Goal: Transaction & Acquisition: Register for event/course

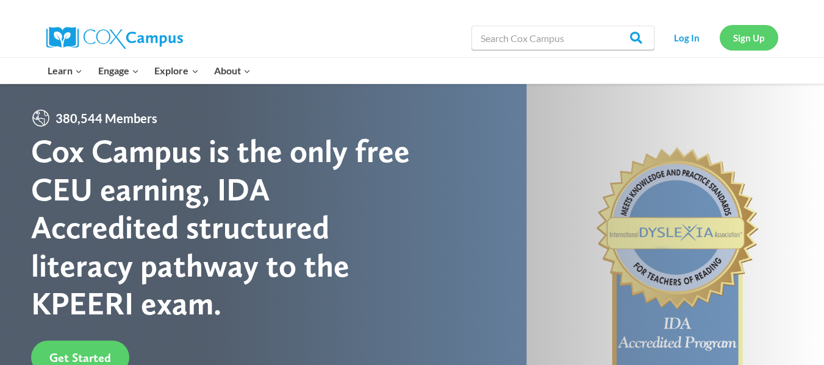
click at [748, 37] on link "Sign Up" at bounding box center [749, 37] width 59 height 25
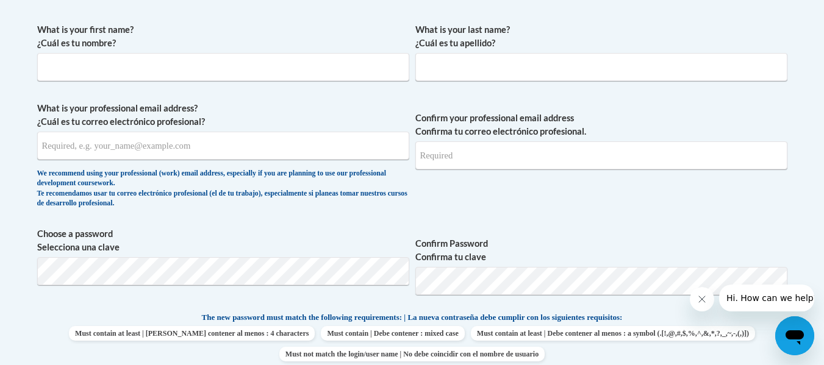
scroll to position [352, 0]
click at [126, 79] on input "What is your first name? ¿Cuál es tu nombre?" at bounding box center [223, 66] width 372 height 28
type input "[PERSON_NAME]"
click at [433, 70] on input "What is your last name? ¿Cuál es tu apellido?" at bounding box center [601, 66] width 372 height 28
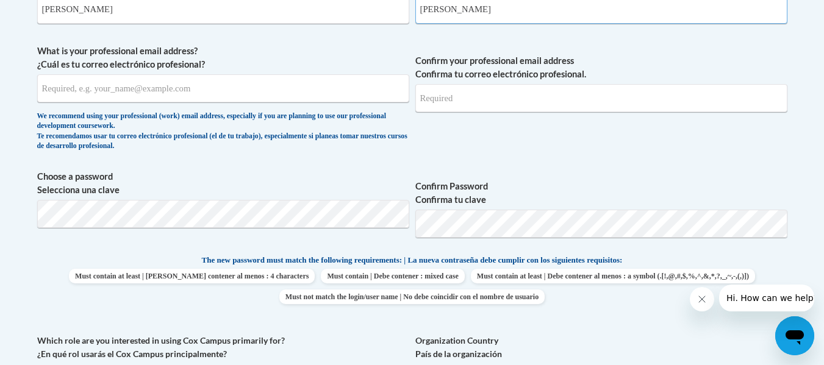
scroll to position [409, 0]
type input "[PERSON_NAME]"
click at [276, 96] on input "What is your professional email address? ¿Cuál es tu correo electrónico profesi…" at bounding box center [223, 88] width 372 height 28
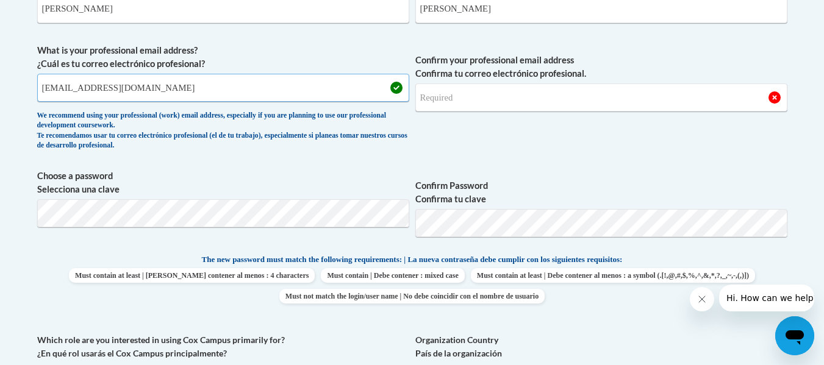
type input "[EMAIL_ADDRESS][DOMAIN_NAME]"
click at [449, 92] on input "Confirm your professional email address Confirma tu correo electrónico profesio…" at bounding box center [601, 98] width 372 height 28
click at [445, 104] on input "Confirm your professional email address Confirma tu correo electrónico profesio…" at bounding box center [601, 98] width 372 height 28
type input "[EMAIL_ADDRESS][DOMAIN_NAME]"
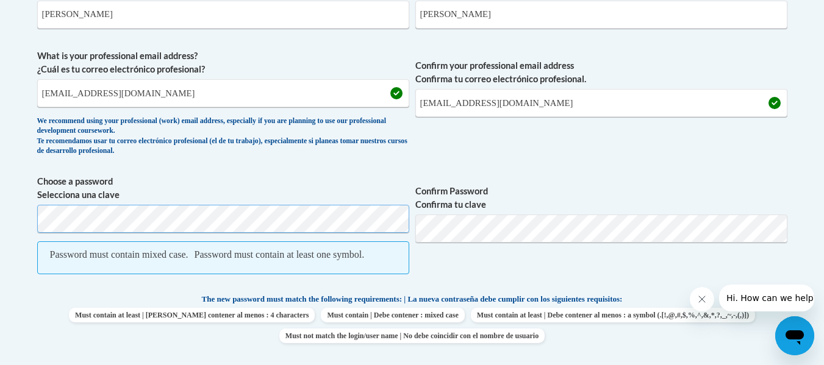
scroll to position [403, 0]
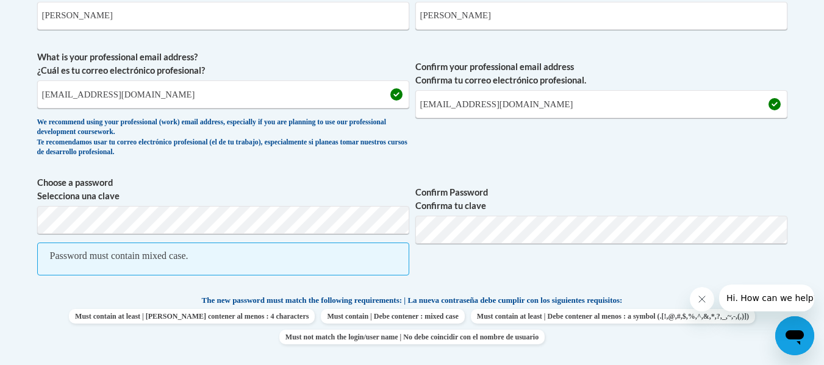
click at [268, 251] on span "Password must contain mixed case." at bounding box center [223, 259] width 372 height 33
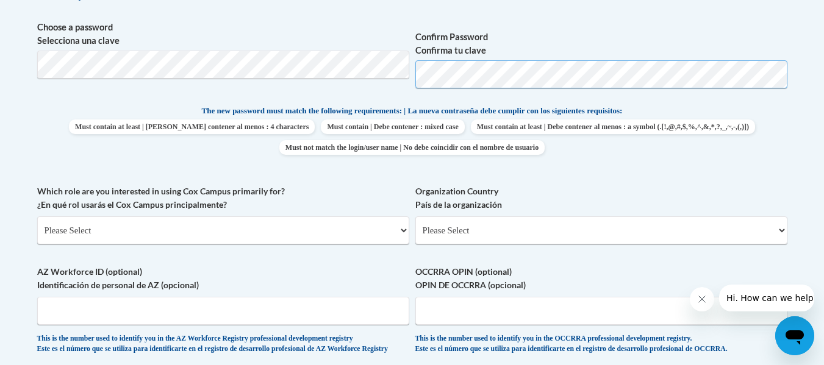
scroll to position [567, 0]
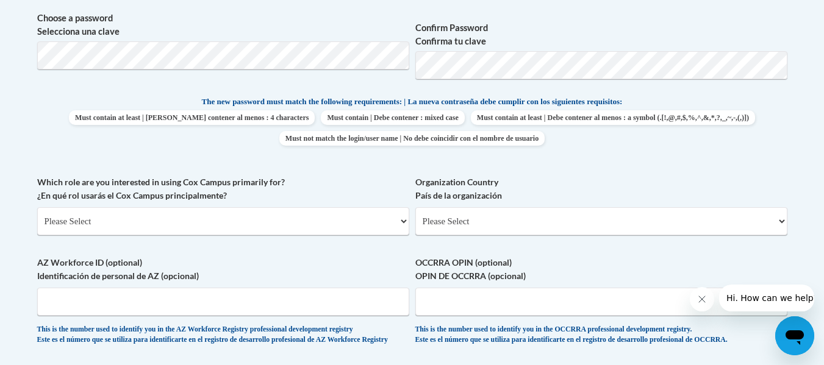
click at [571, 161] on div "What is your first name? ¿Cuál es tu nombre? [PERSON_NAME] What is your last na…" at bounding box center [412, 79] width 750 height 556
click at [342, 190] on label "Which role are you interested in using [PERSON_NAME] Campus primarily for? ¿En …" at bounding box center [223, 189] width 372 height 27
click at [342, 207] on select "Please Select College/University | Colegio/Universidad Community/Nonprofit Part…" at bounding box center [223, 221] width 372 height 28
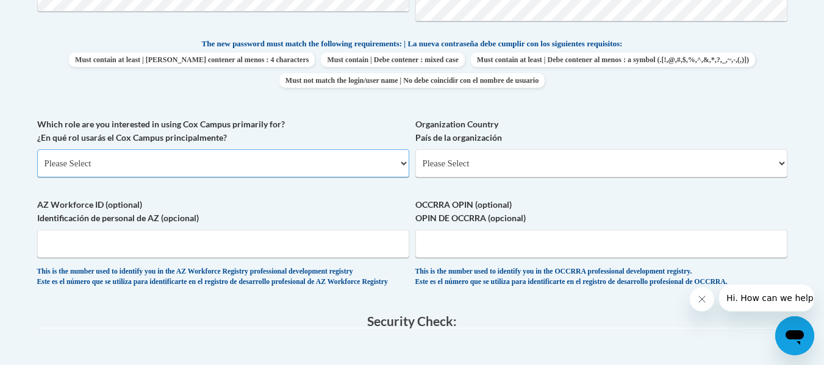
scroll to position [627, 0]
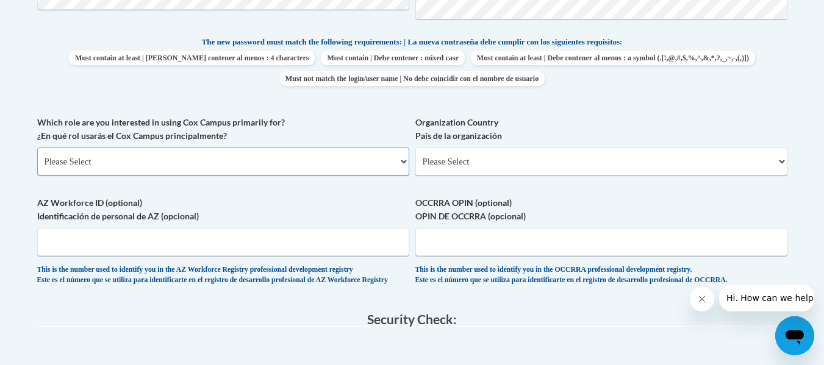
click at [284, 156] on select "Please Select College/University | Colegio/Universidad Community/Nonprofit Part…" at bounding box center [223, 162] width 372 height 28
select select "fbf2d438-af2f-41f8-98f1-81c410e29de3"
click at [37, 148] on select "Please Select College/University | Colegio/Universidad Community/Nonprofit Part…" at bounding box center [223, 162] width 372 height 28
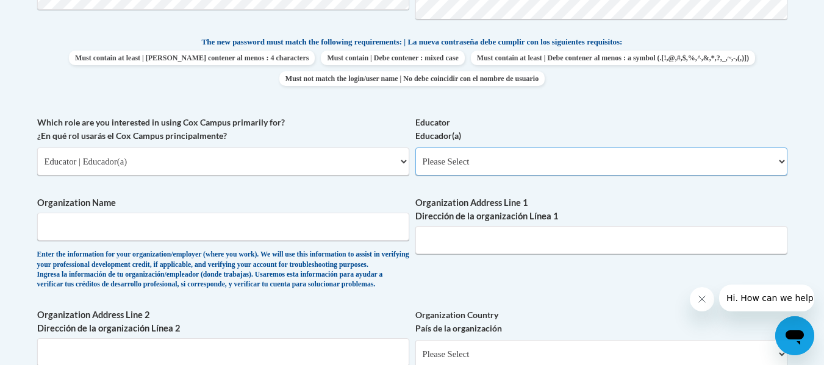
click at [452, 166] on select "Please Select Early Learning/Daycare Teacher/Family Home Care Provider | Maestr…" at bounding box center [601, 162] width 372 height 28
select select "5e2af403-4f2c-4e49-a02f-103e55d7b75b"
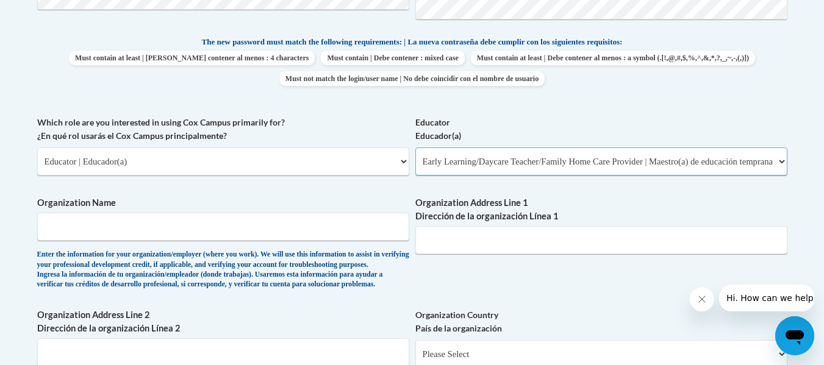
click at [415, 148] on select "Please Select Early Learning/Daycare Teacher/Family Home Care Provider | Maestr…" at bounding box center [601, 162] width 372 height 28
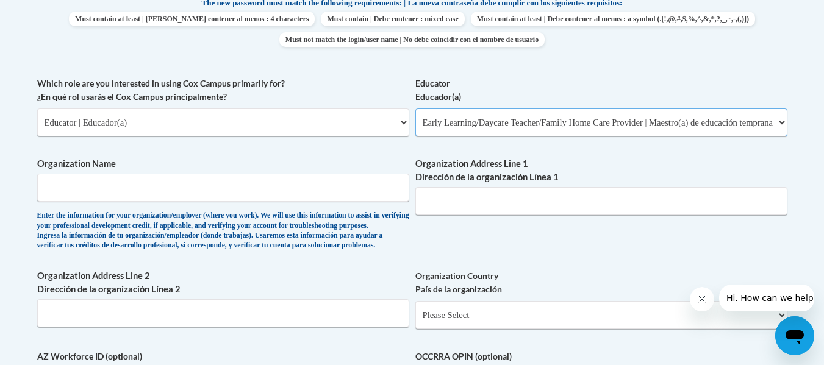
scroll to position [665, 0]
click at [443, 215] on input "Organization Address Line 1 Dirección de la organización Línea 1" at bounding box center [601, 202] width 372 height 28
click at [443, 213] on input "Organization Address Line 1 Dirección de la organización Línea 1" at bounding box center [601, 202] width 372 height 28
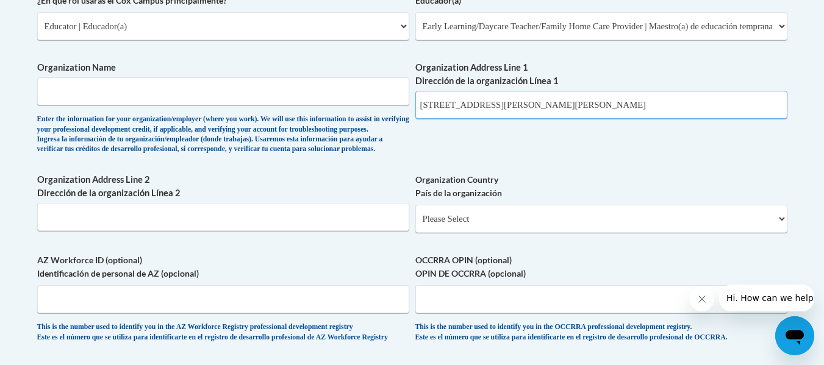
scroll to position [763, 0]
type input "[STREET_ADDRESS][PERSON_NAME][PERSON_NAME]"
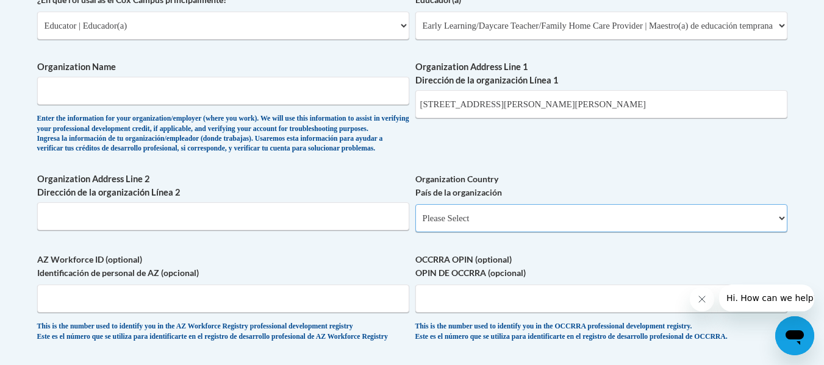
click at [459, 232] on select "Please Select [GEOGRAPHIC_DATA] | [GEOGRAPHIC_DATA] Outside of [GEOGRAPHIC_DATA…" at bounding box center [601, 218] width 372 height 28
select select "ad49bcad-a171-4b2e-b99c-48b446064914"
click at [415, 224] on select "Please Select [GEOGRAPHIC_DATA] | [GEOGRAPHIC_DATA] Outside of [GEOGRAPHIC_DATA…" at bounding box center [601, 218] width 372 height 28
select select
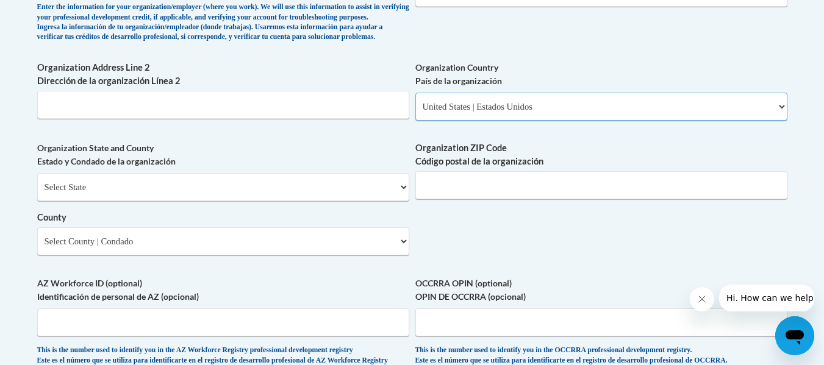
scroll to position [876, 0]
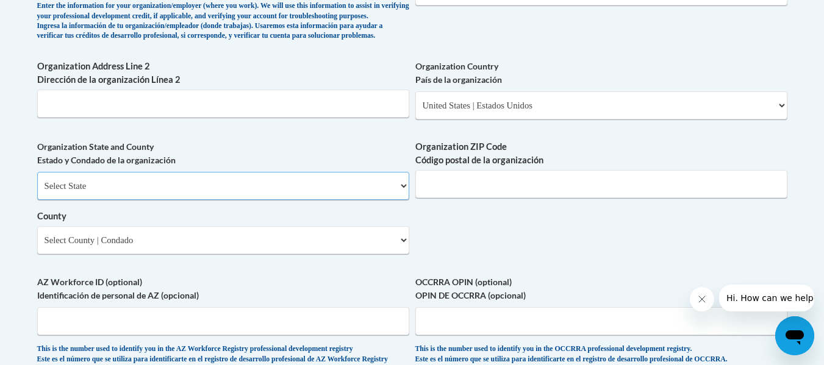
click at [233, 200] on select "Select State [US_STATE] [US_STATE] [US_STATE] [US_STATE] [US_STATE] [US_STATE] …" at bounding box center [223, 186] width 372 height 28
select select "[US_STATE]"
click at [37, 192] on select "Select State [US_STATE] [US_STATE] [US_STATE] [US_STATE] [US_STATE] [US_STATE] …" at bounding box center [223, 186] width 372 height 28
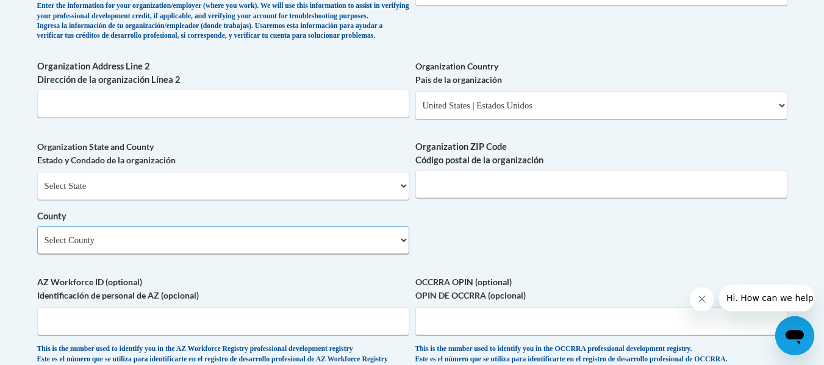
click at [154, 254] on select "Select County Appling [PERSON_NAME] [PERSON_NAME] [PERSON_NAME] [PERSON_NAME] B…" at bounding box center [223, 240] width 372 height 28
select select "DeKalb"
click at [37, 246] on select "Select County Appling [PERSON_NAME] [PERSON_NAME] [PERSON_NAME] [PERSON_NAME] B…" at bounding box center [223, 240] width 372 height 28
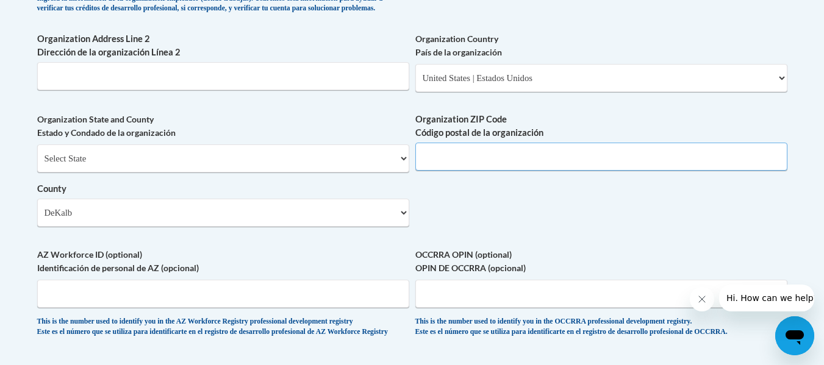
click at [437, 171] on input "Organization ZIP Code Código postal de la organización" at bounding box center [601, 157] width 372 height 28
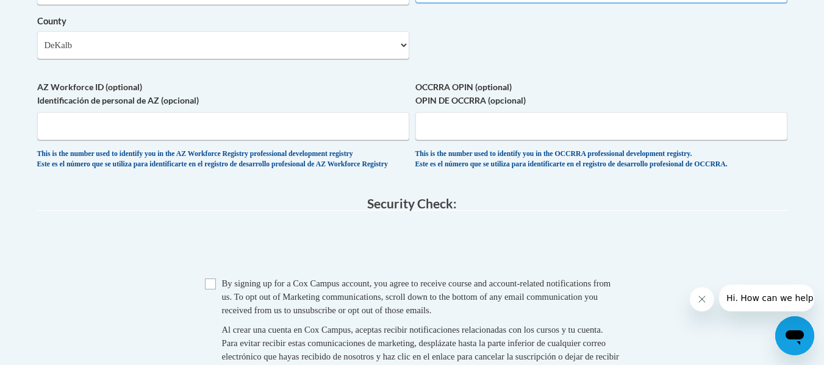
scroll to position [1082, 0]
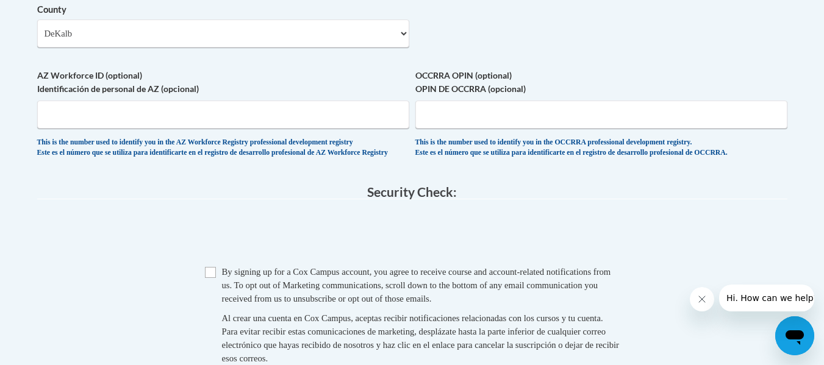
type input "30038"
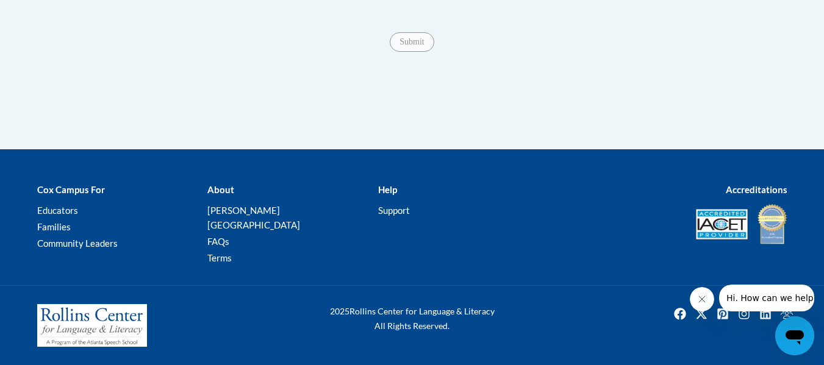
scroll to position [1467, 0]
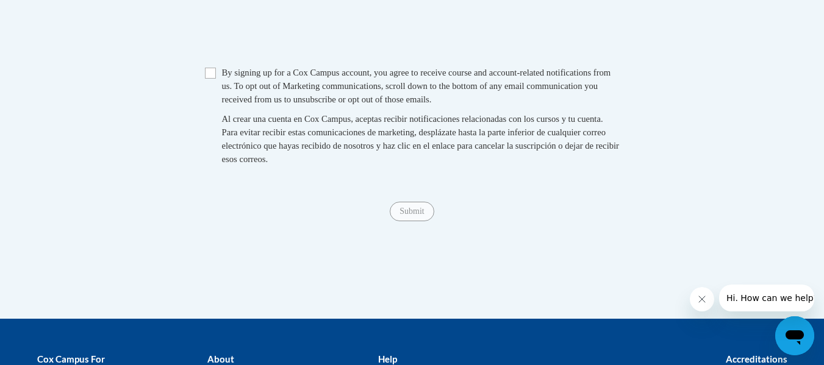
scroll to position [1281, 0]
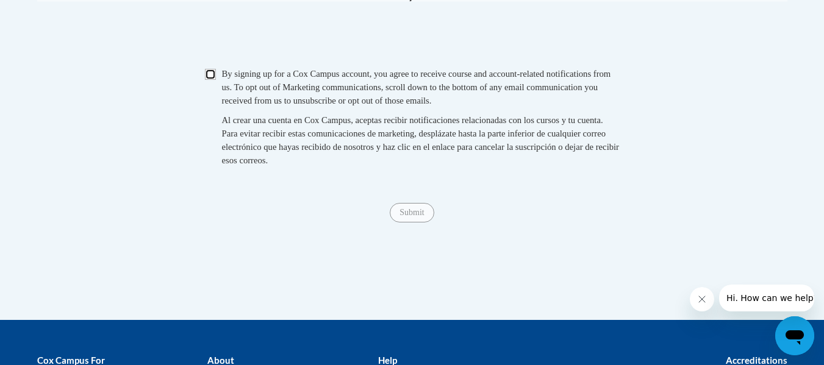
click at [206, 80] on input "Checkbox" at bounding box center [210, 74] width 11 height 11
checkbox input "true"
click at [416, 223] on input "Submit" at bounding box center [412, 213] width 44 height 20
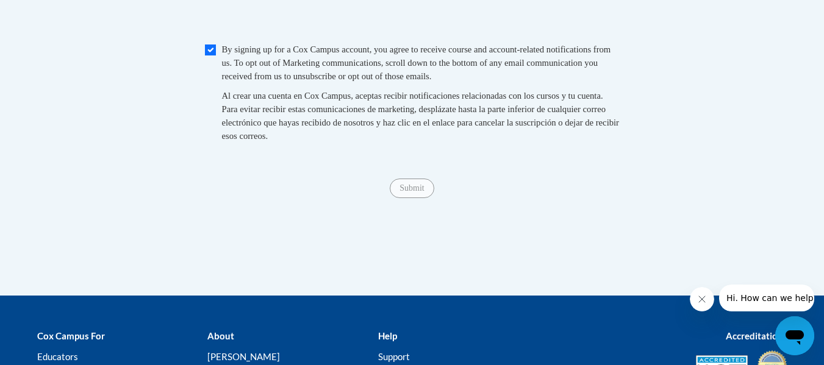
scroll to position [1306, 0]
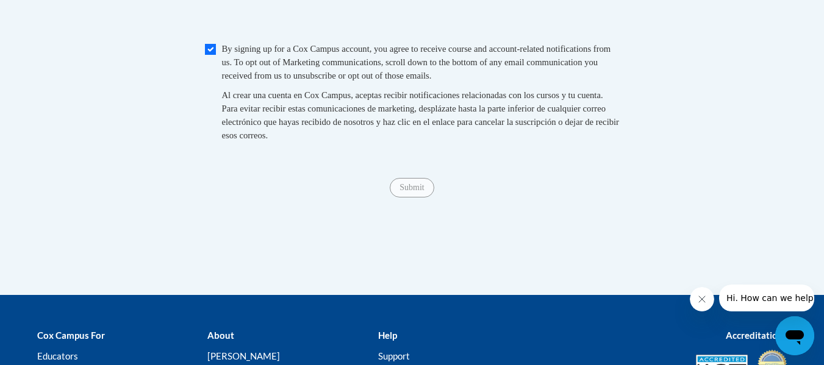
type input "ymca"
click at [405, 198] on input "Submit" at bounding box center [412, 188] width 44 height 20
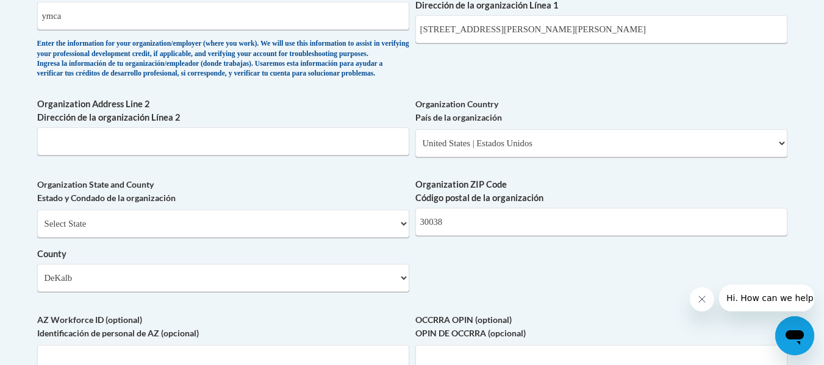
scroll to position [808, 0]
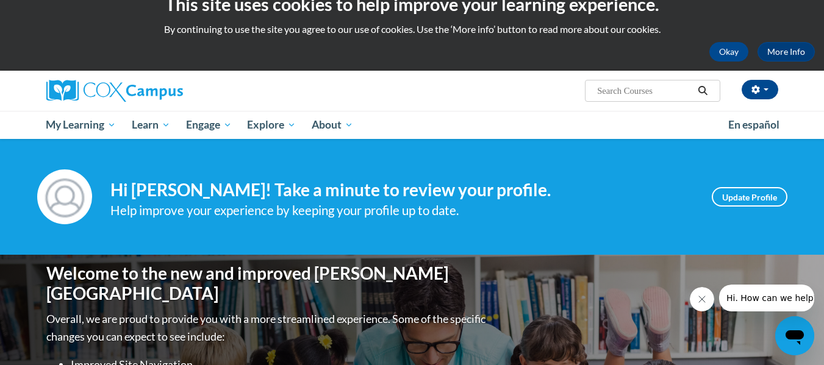
scroll to position [8, 0]
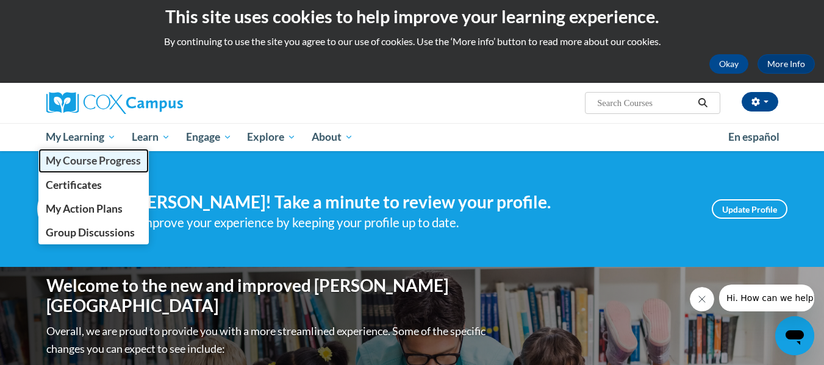
click at [104, 166] on span "My Course Progress" at bounding box center [93, 160] width 95 height 13
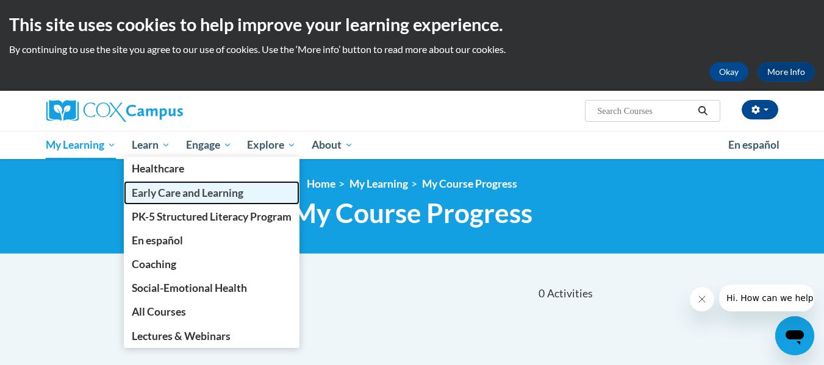
click at [164, 194] on span "Early Care and Learning" at bounding box center [188, 193] width 112 height 13
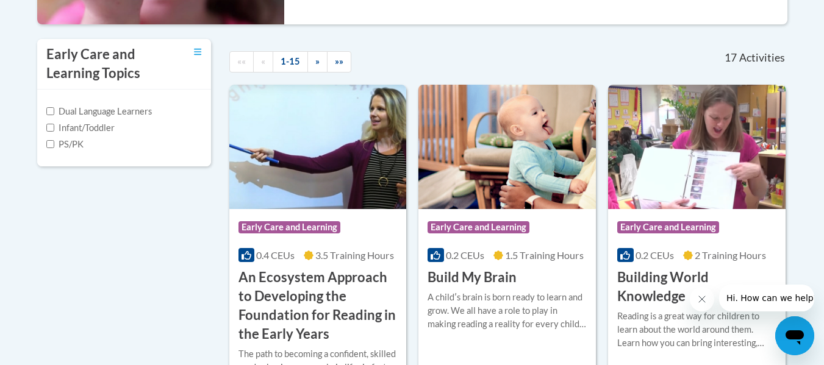
scroll to position [439, 0]
